Goal: Information Seeking & Learning: Learn about a topic

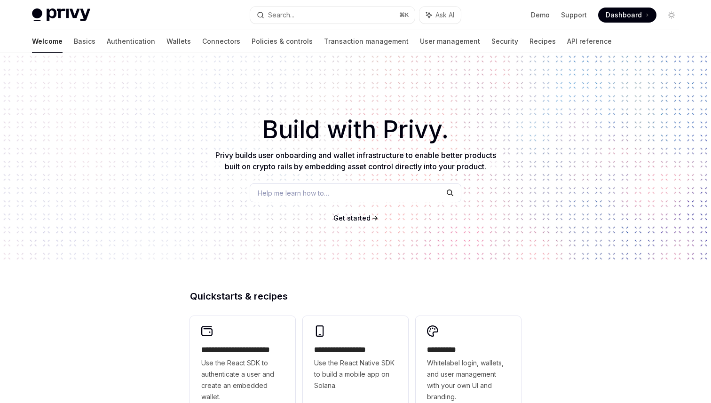
click at [352, 217] on span "Get started" at bounding box center [352, 218] width 37 height 8
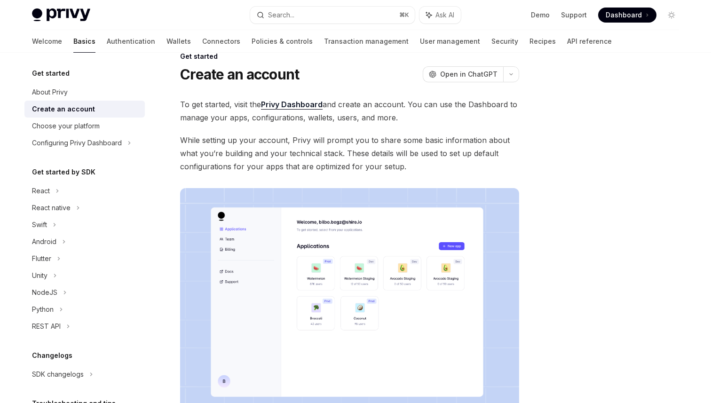
scroll to position [29, 0]
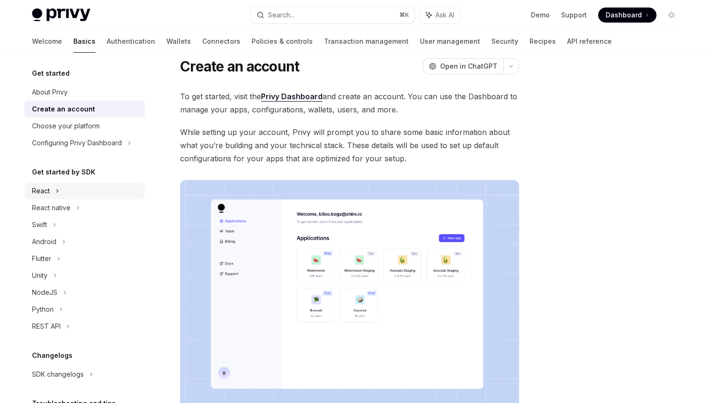
click at [70, 192] on div "React" at bounding box center [84, 191] width 120 height 17
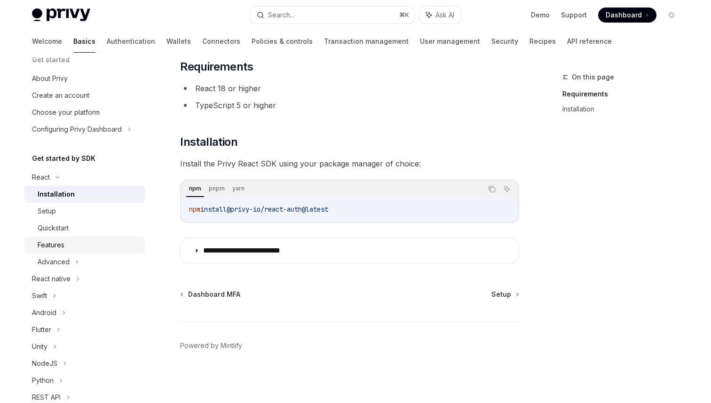
scroll to position [13, 0]
click at [55, 225] on div "Quickstart" at bounding box center [53, 228] width 31 height 11
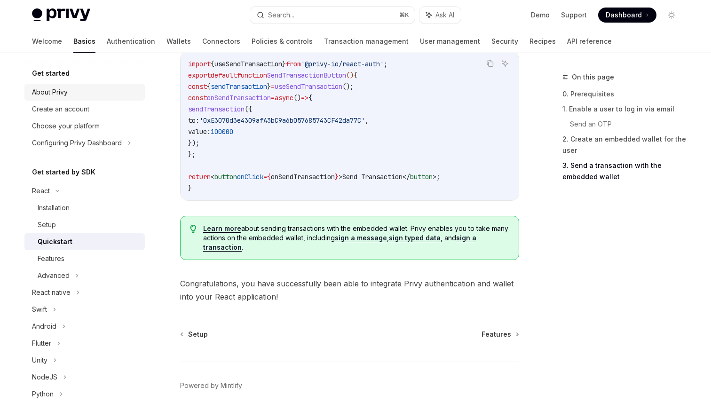
click at [51, 93] on div "About Privy" at bounding box center [50, 92] width 36 height 11
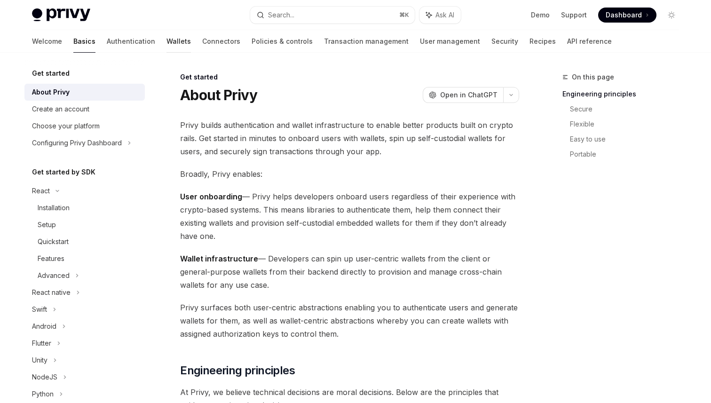
click at [167, 43] on link "Wallets" at bounding box center [179, 41] width 24 height 23
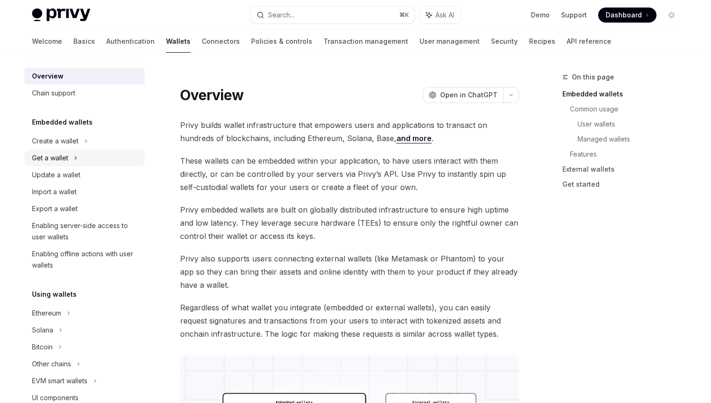
scroll to position [3, 0]
click at [63, 145] on div "Create a wallet" at bounding box center [55, 142] width 47 height 11
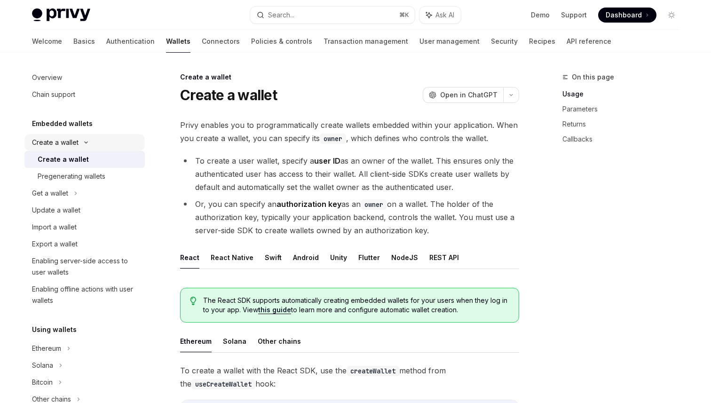
click at [63, 145] on div "Create a wallet" at bounding box center [55, 142] width 47 height 11
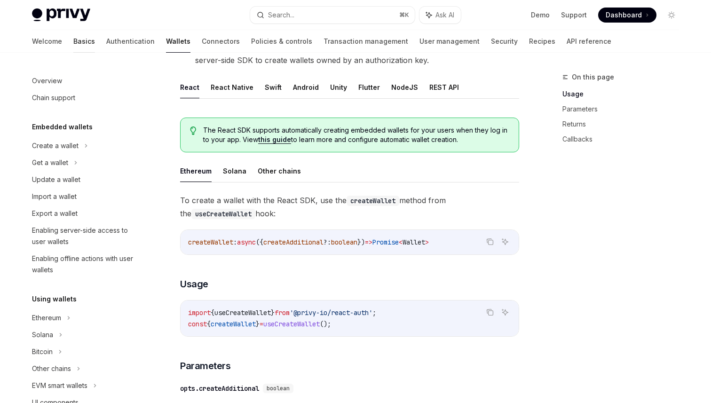
click at [73, 44] on link "Basics" at bounding box center [84, 41] width 22 height 23
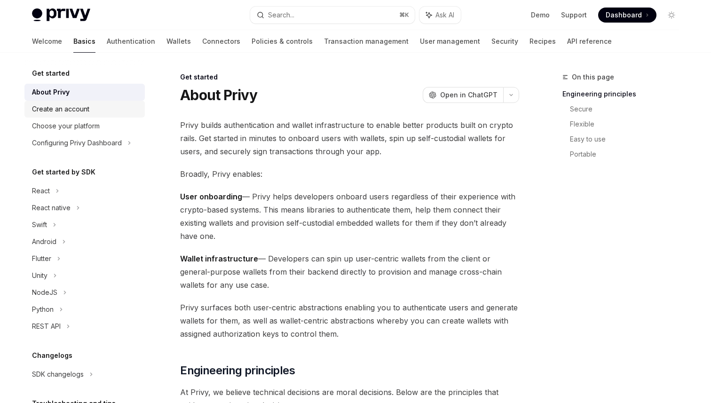
click at [67, 110] on div "Create an account" at bounding box center [60, 109] width 57 height 11
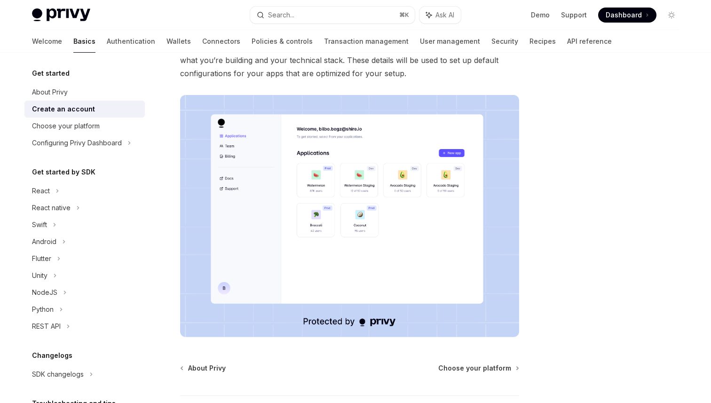
scroll to position [120, 0]
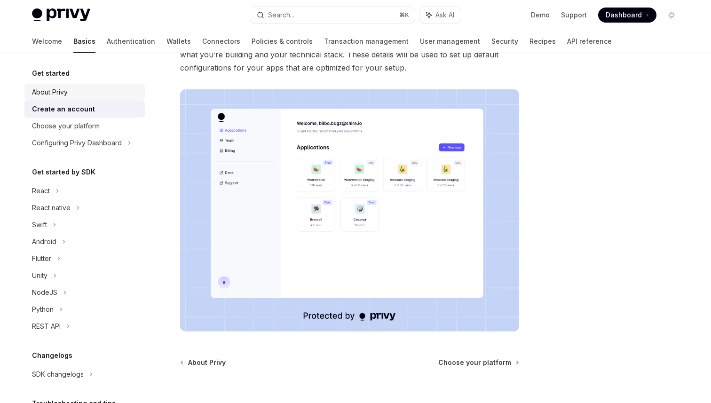
click at [107, 92] on div "About Privy" at bounding box center [85, 92] width 107 height 11
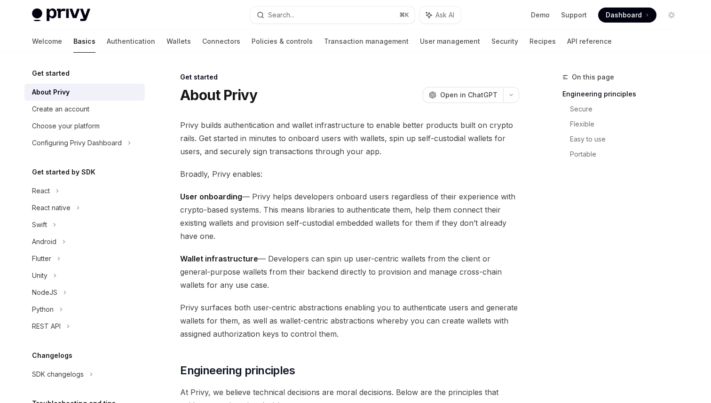
scroll to position [17, 0]
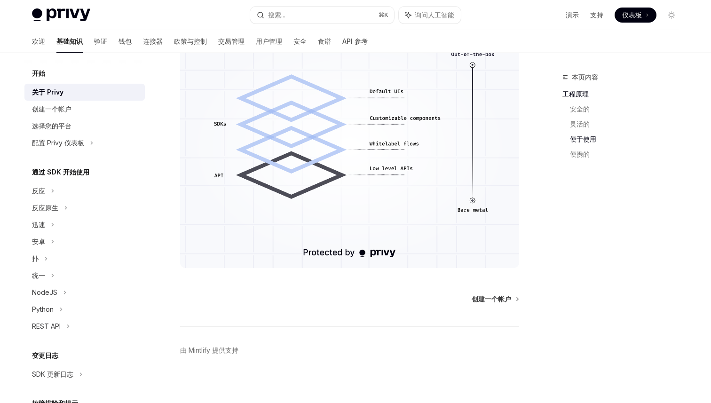
scroll to position [683, 0]
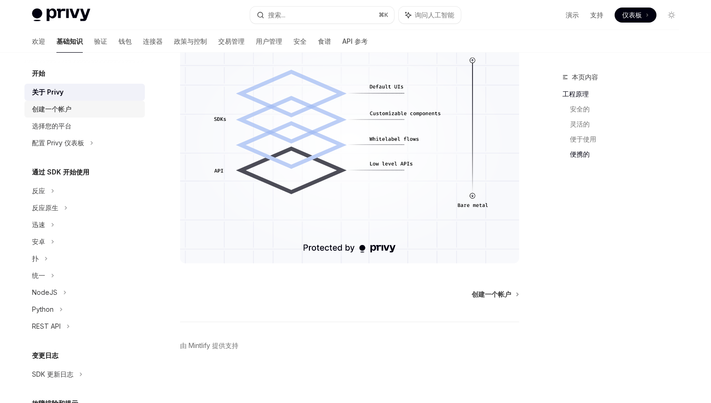
click at [61, 104] on div "创建一个帐户" at bounding box center [52, 109] width 40 height 11
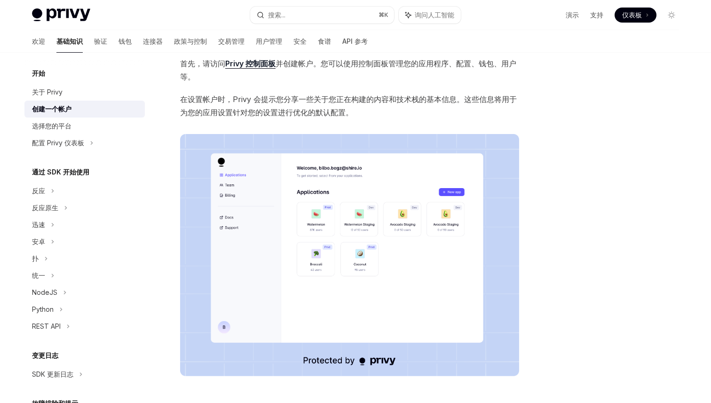
scroll to position [61, 0]
click at [67, 125] on font "选择您的平台" at bounding box center [52, 126] width 40 height 8
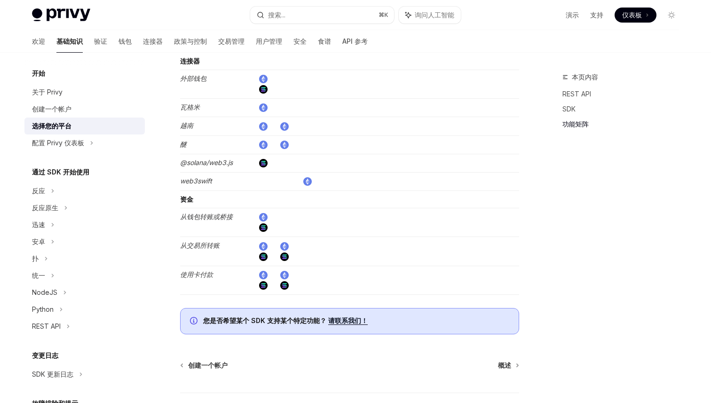
scroll to position [1655, 0]
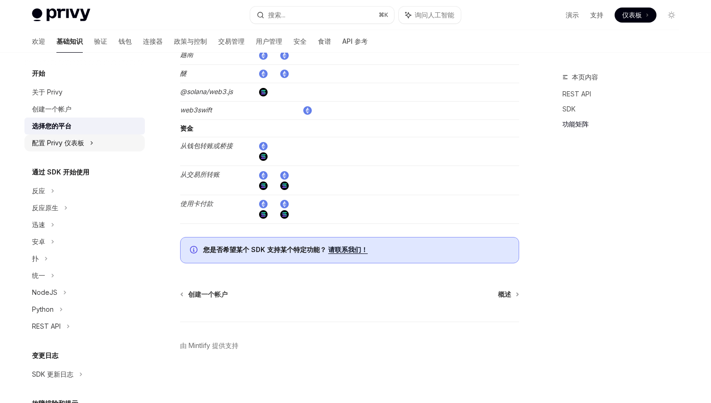
click at [81, 146] on font "配置 Privy 仪表板" at bounding box center [58, 143] width 52 height 8
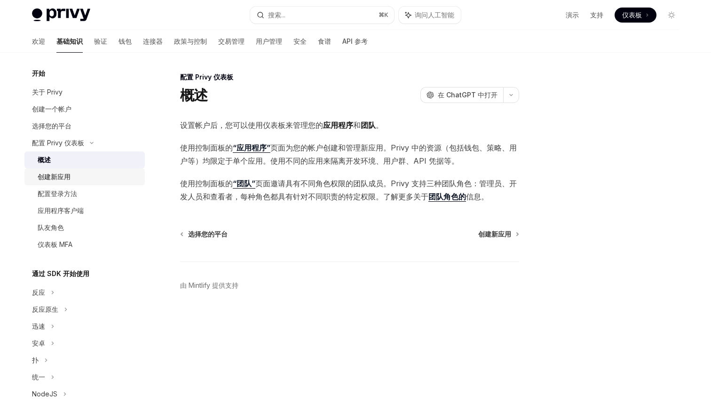
click at [85, 179] on div "创建新应用" at bounding box center [89, 176] width 102 height 11
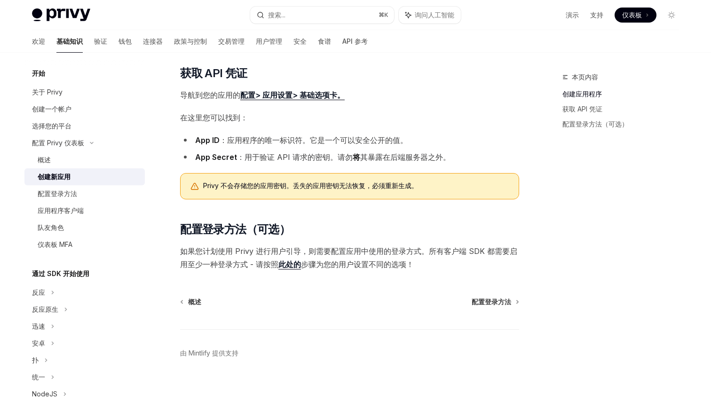
scroll to position [202, 0]
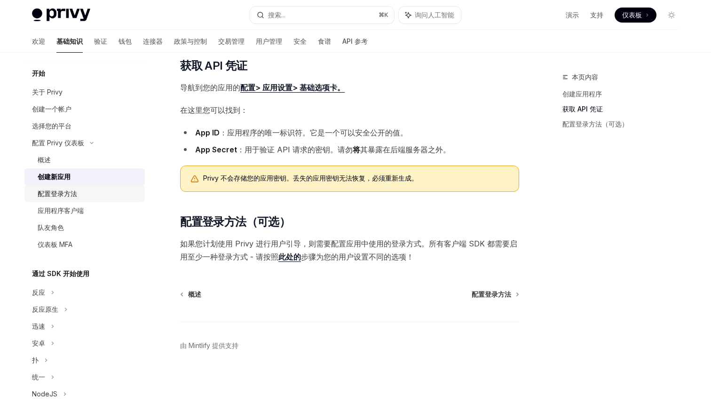
click at [55, 197] on font "配置登录方法" at bounding box center [58, 194] width 40 height 8
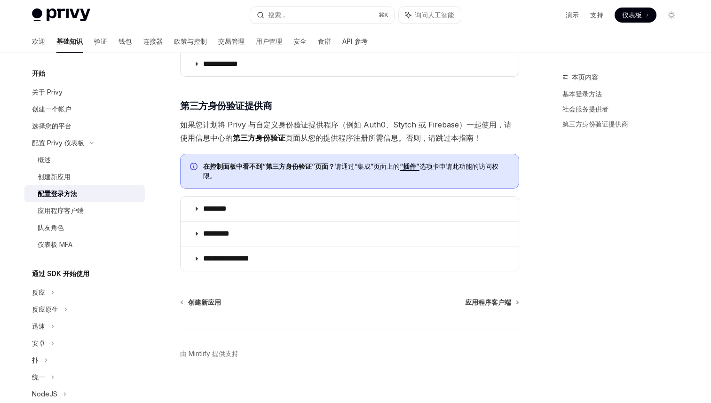
scroll to position [424, 0]
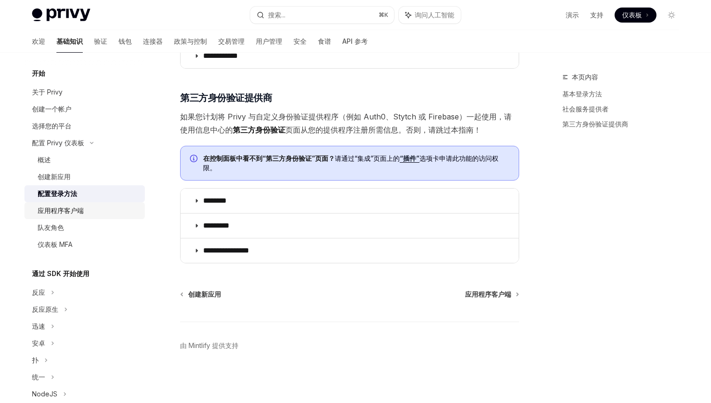
click at [85, 217] on link "应用程序客户端" at bounding box center [84, 210] width 120 height 17
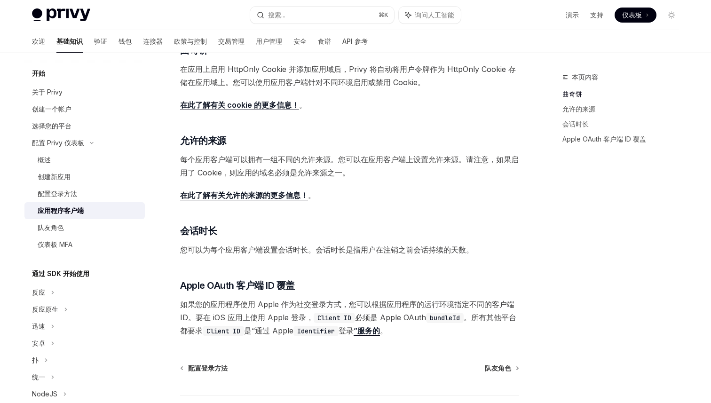
scroll to position [296, 0]
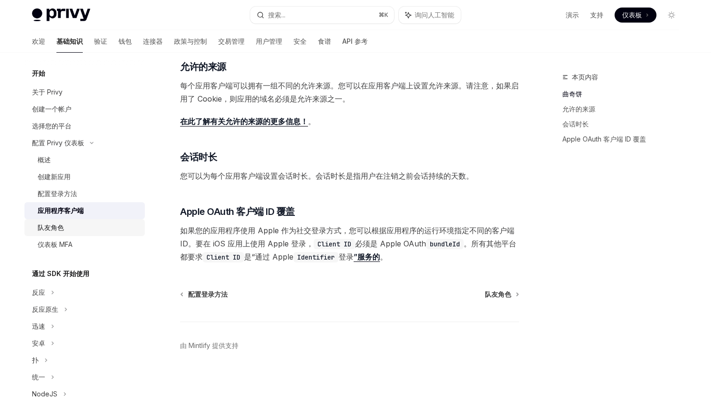
click at [64, 227] on div "队友角色" at bounding box center [89, 227] width 102 height 11
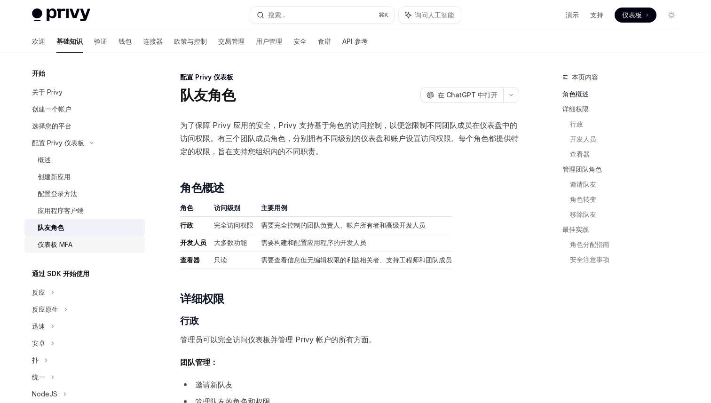
click at [64, 242] on font "仪表板 MFA" at bounding box center [55, 244] width 35 height 8
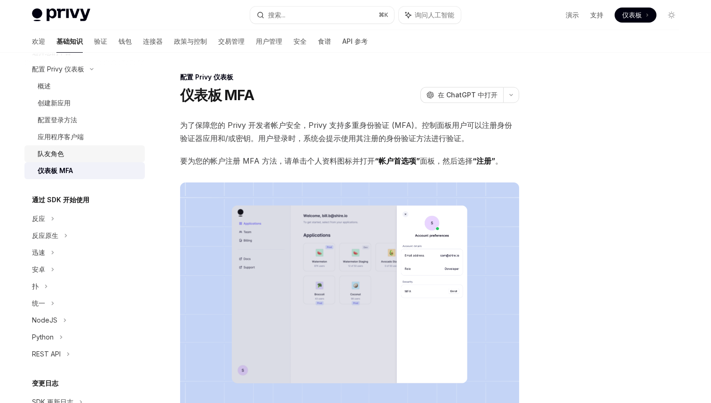
scroll to position [75, 0]
click at [45, 215] on font "反应" at bounding box center [38, 217] width 13 height 8
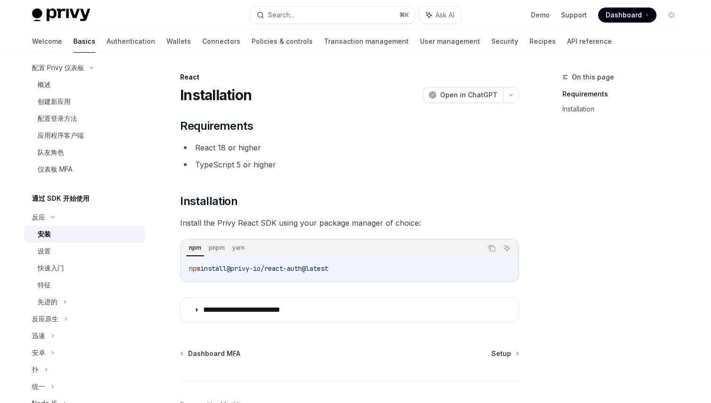
click at [52, 232] on div "安装" at bounding box center [89, 234] width 102 height 11
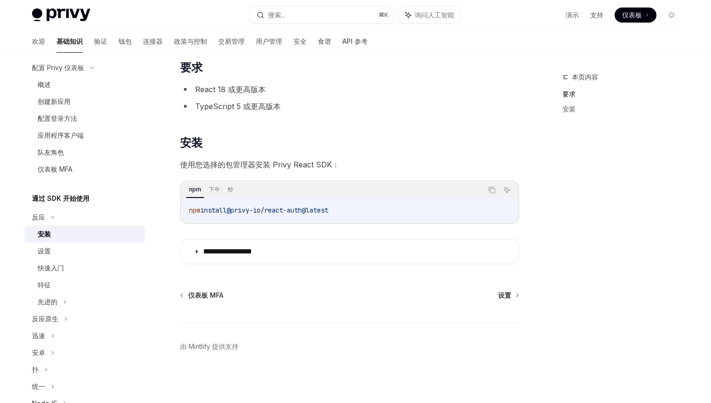
scroll to position [59, 0]
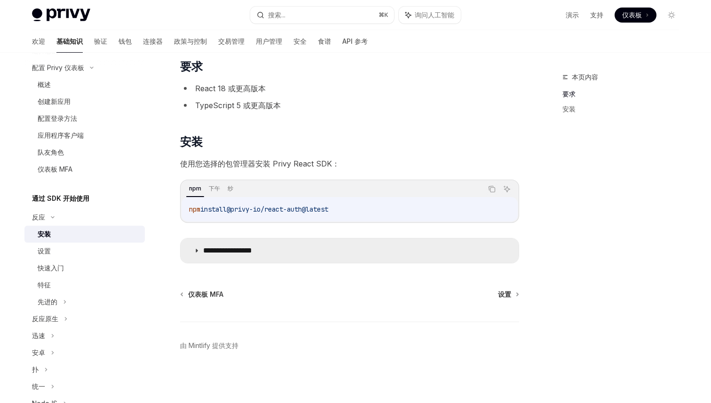
click at [197, 251] on icon at bounding box center [197, 251] width 6 height 6
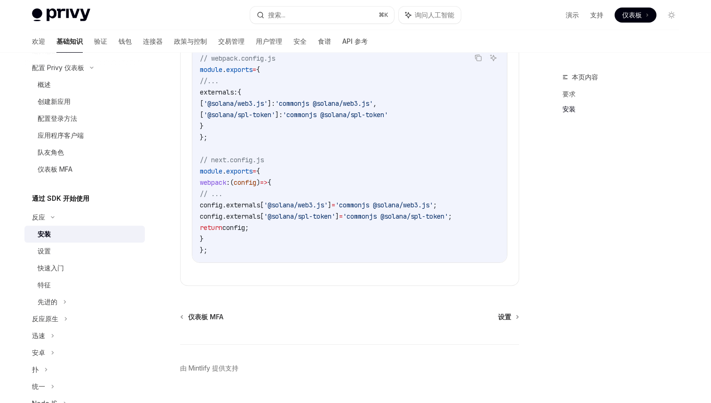
scroll to position [356, 0]
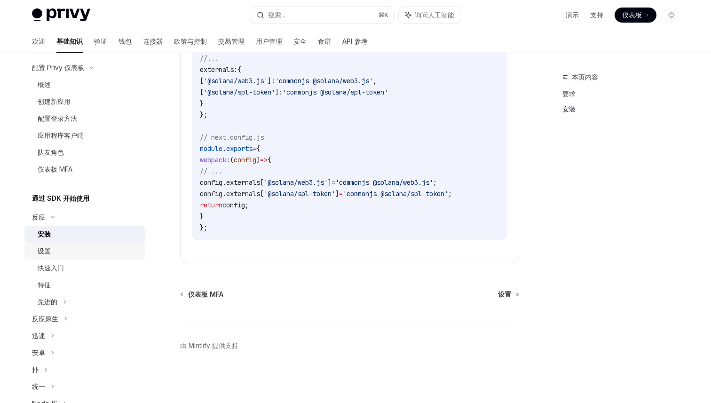
click at [80, 251] on div "设置" at bounding box center [89, 251] width 102 height 11
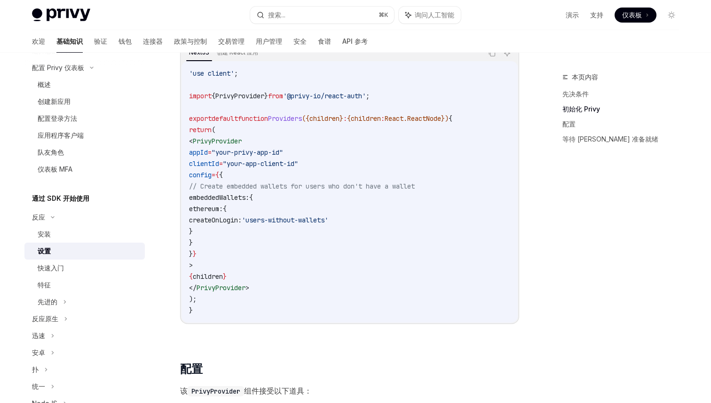
scroll to position [304, 0]
click at [80, 261] on link "快速入门" at bounding box center [84, 268] width 120 height 17
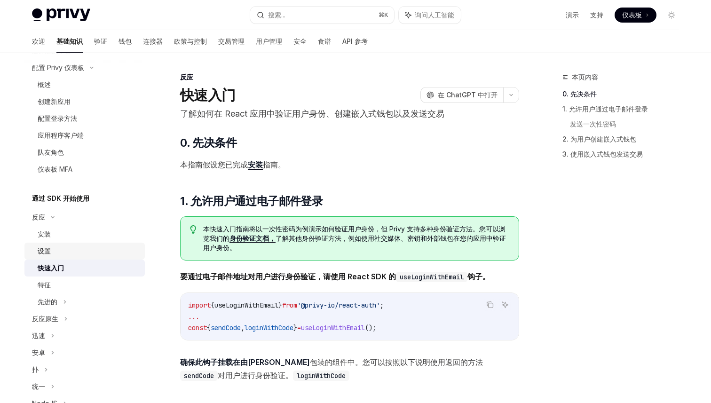
click at [90, 252] on div "设置" at bounding box center [89, 251] width 102 height 11
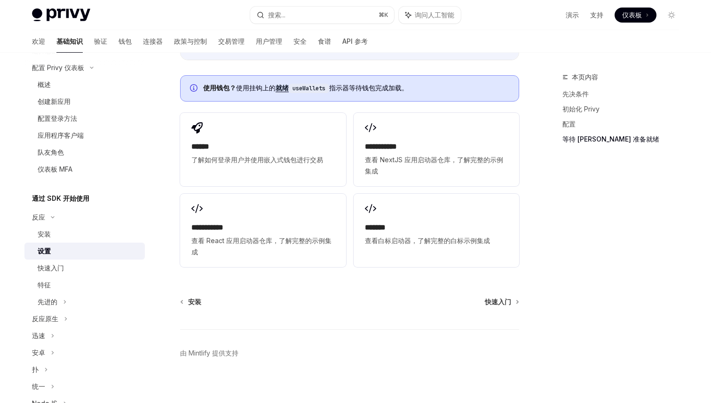
scroll to position [1158, 0]
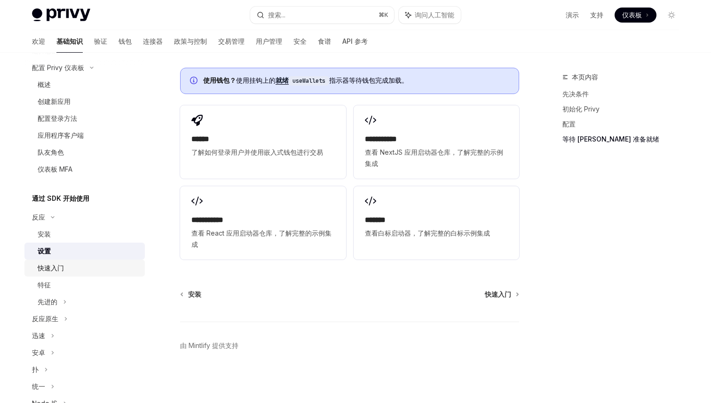
click at [84, 264] on div "快速入门" at bounding box center [89, 268] width 102 height 11
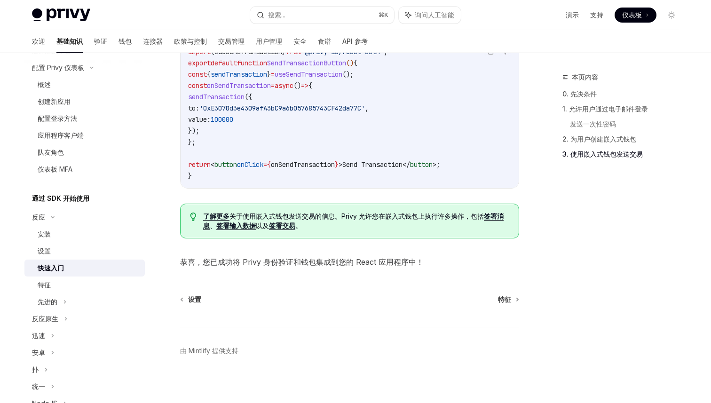
scroll to position [867, 0]
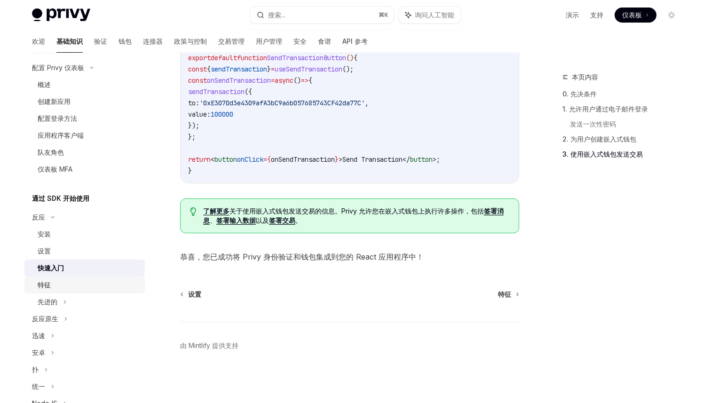
click at [66, 288] on div "特征" at bounding box center [89, 285] width 102 height 11
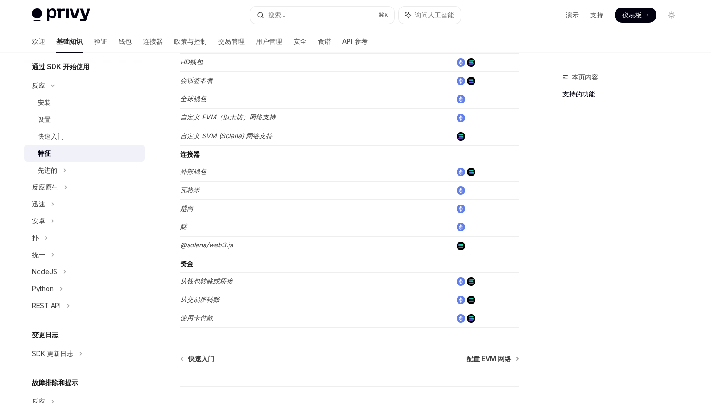
scroll to position [598, 0]
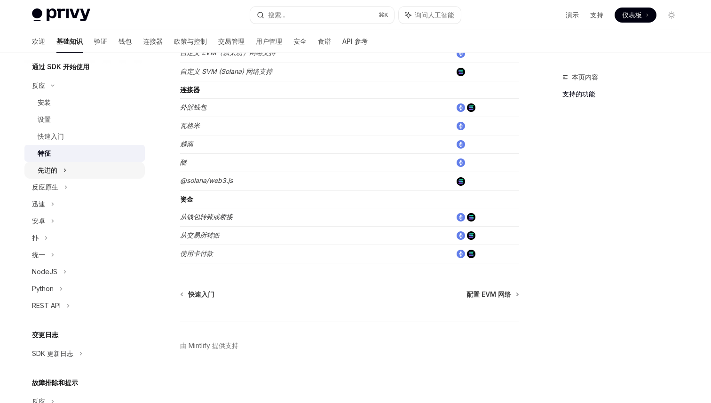
click at [51, 173] on font "先进的" at bounding box center [48, 170] width 20 height 8
type textarea "*"
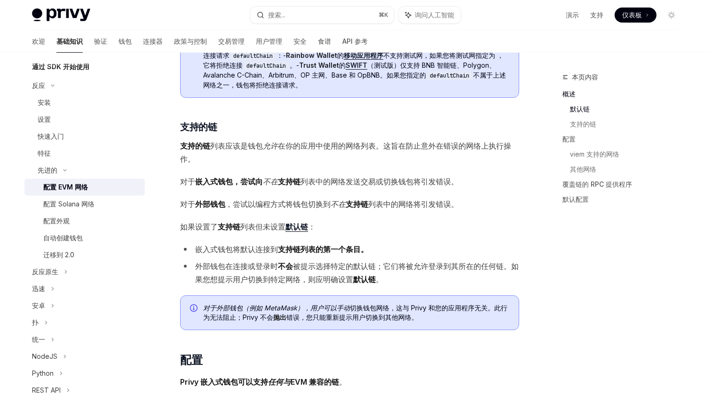
scroll to position [416, 0]
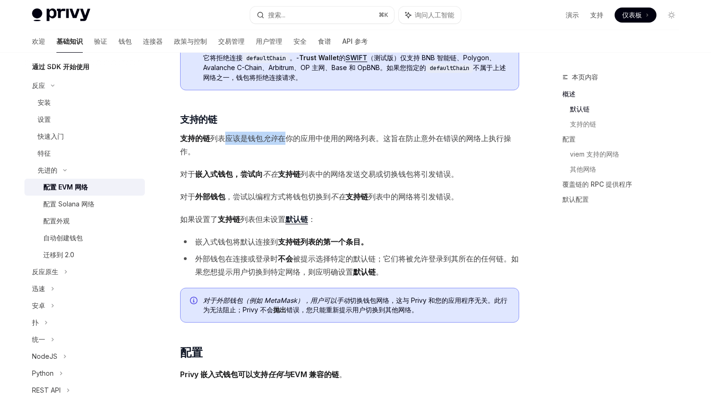
drag, startPoint x: 224, startPoint y: 137, endPoint x: 285, endPoint y: 139, distance: 60.7
click at [285, 139] on span "支持的链 列表应该是钱包 允许 在你的应用中使用的网络列表 。这旨在防止意外在错误的网络上执行操作。" at bounding box center [349, 145] width 339 height 26
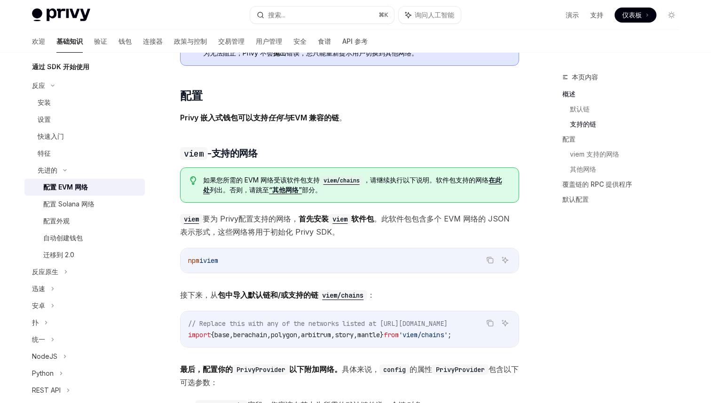
scroll to position [563, 0]
